Goal: Information Seeking & Learning: Learn about a topic

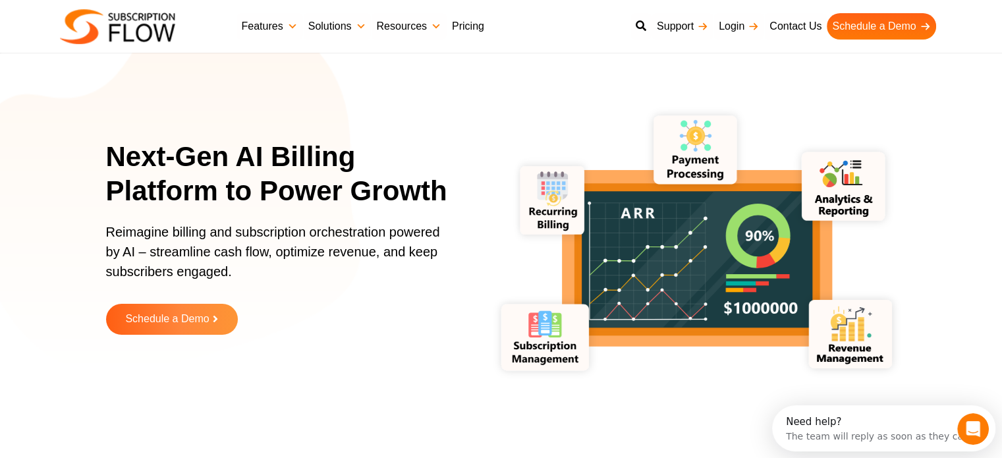
click at [464, 21] on link "Pricing" at bounding box center [468, 26] width 43 height 26
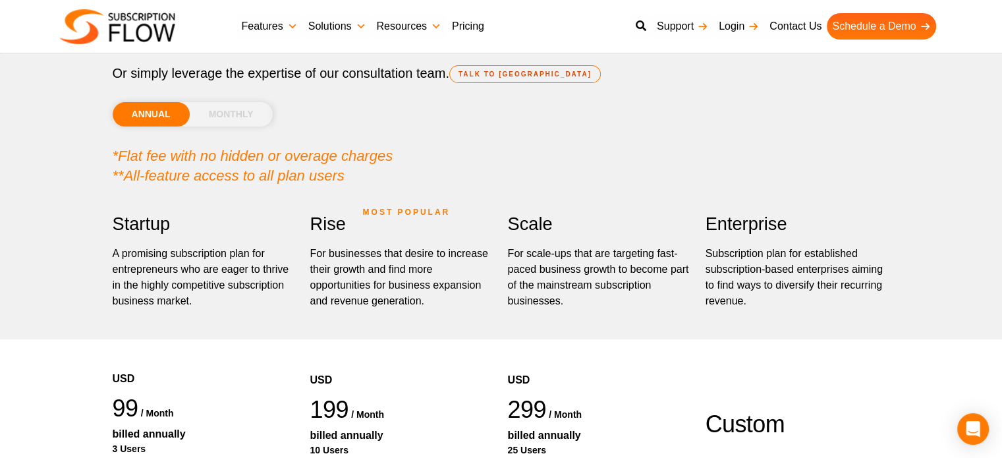
scroll to position [198, 0]
